Goal: Information Seeking & Learning: Learn about a topic

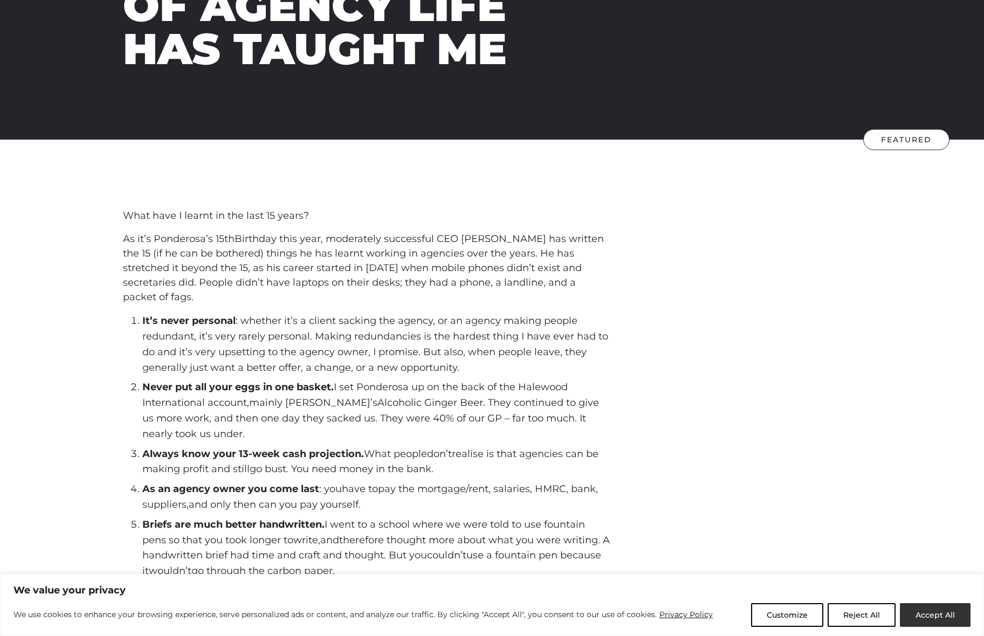
click at [938, 617] on button "Accept All" at bounding box center [935, 616] width 71 height 24
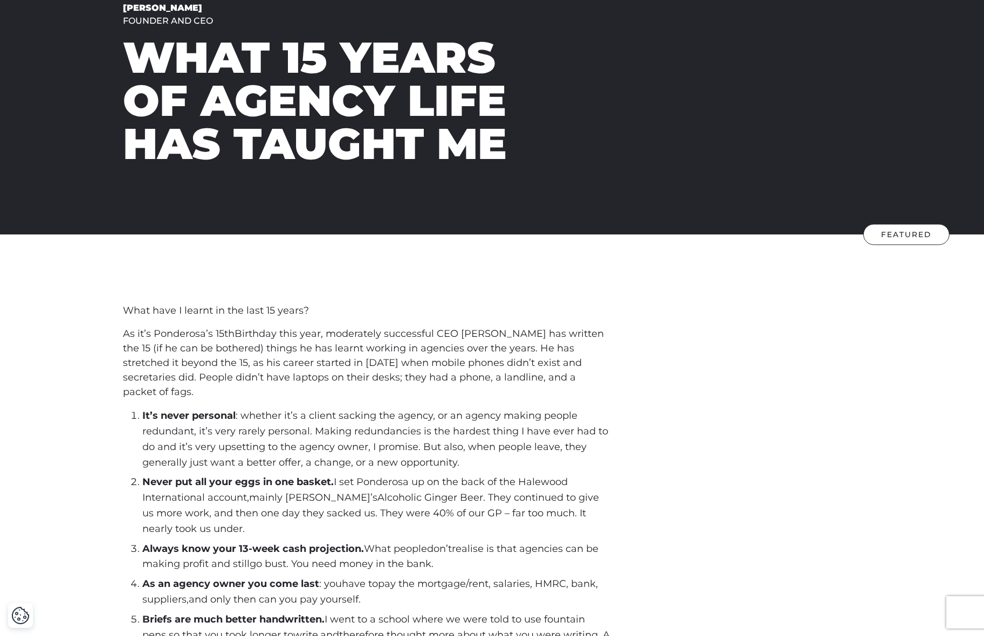
scroll to position [32, 0]
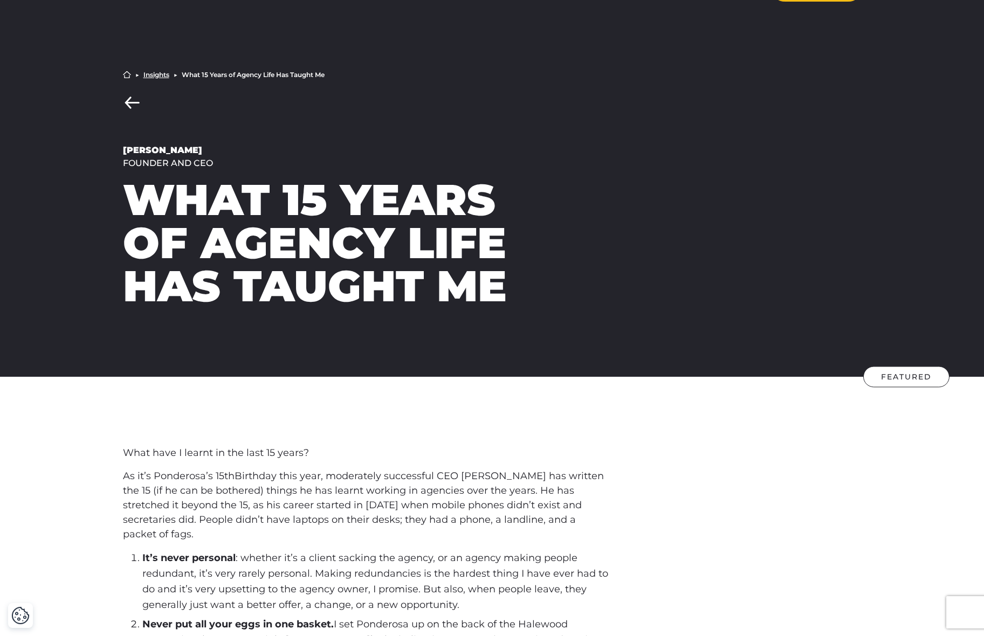
click at [160, 75] on link "Insights" at bounding box center [156, 75] width 26 height 6
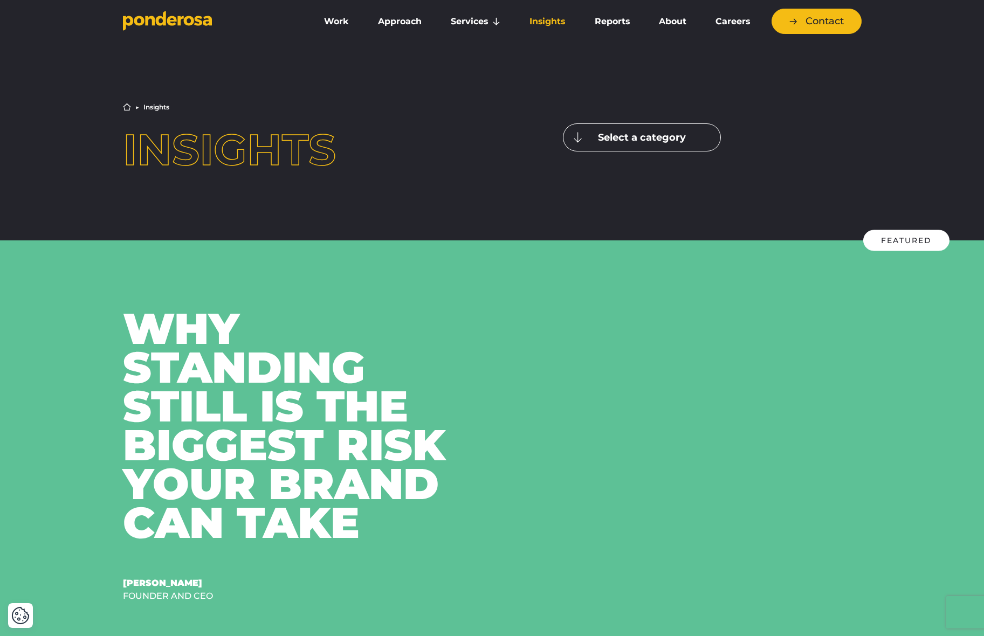
click at [179, 21] on icon "Go to homepage" at bounding box center [180, 21] width 6 height 10
